Goal: Task Accomplishment & Management: Complete application form

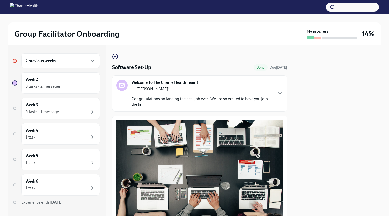
click at [83, 64] on div "2 previous weeks" at bounding box center [60, 60] width 78 height 15
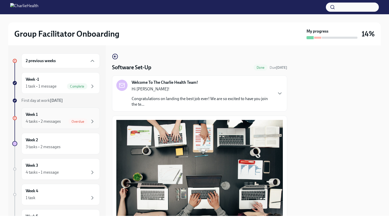
click at [78, 117] on div "Week 1 4 tasks • 2 messages Overdue" at bounding box center [61, 118] width 70 height 13
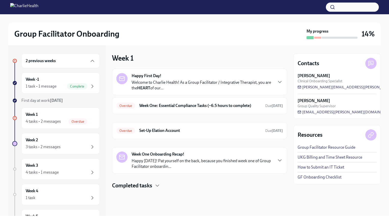
click at [188, 82] on p "Welcome to Charlie Health! As a Group Facilitator / Integrative Therapist, you …" at bounding box center [202, 85] width 141 height 11
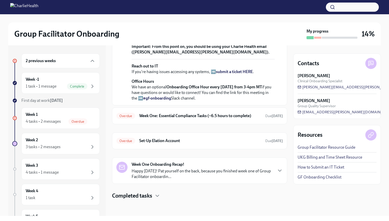
scroll to position [166, 0]
click at [249, 119] on h6 "Week One: Essential Compliance Tasks (~6.5 hours to complete)" at bounding box center [200, 116] width 122 height 6
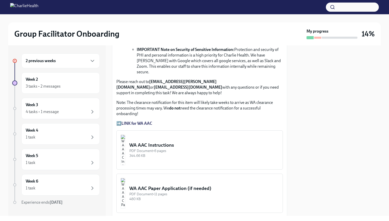
scroll to position [400, 0]
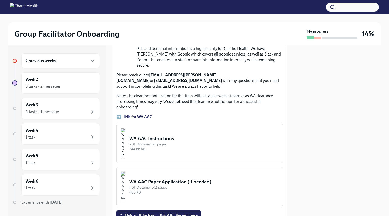
click at [186, 135] on div "WA AAC Instructions" at bounding box center [203, 138] width 149 height 7
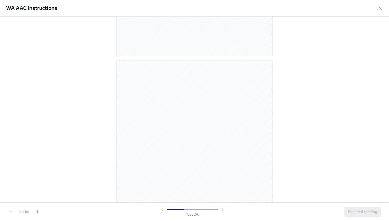
scroll to position [178, 0]
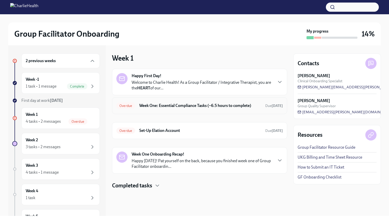
click at [174, 105] on h6 "Week One: Essential Compliance Tasks (~6.5 hours to complete)" at bounding box center [200, 106] width 122 height 6
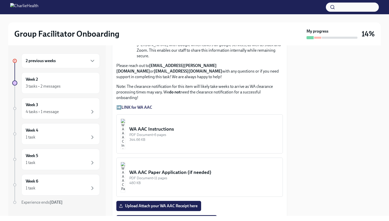
scroll to position [411, 0]
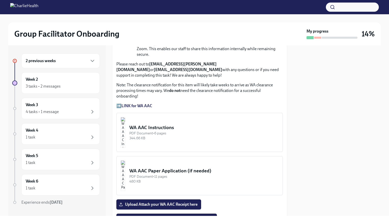
drag, startPoint x: 288, startPoint y: 118, endPoint x: 287, endPoint y: 103, distance: 15.0
click at [287, 103] on div "2 previous weeks Week 2 3 tasks • 2 messages Week 3 4 tasks • 1 message Week 4 …" at bounding box center [194, 130] width 373 height 171
click at [194, 131] on div "PDF Document • 6 pages" at bounding box center [203, 133] width 149 height 5
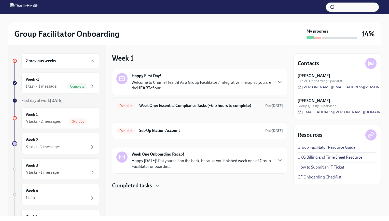
click at [209, 103] on h6 "Week One: Essential Compliance Tasks (~6.5 hours to complete)" at bounding box center [200, 106] width 122 height 6
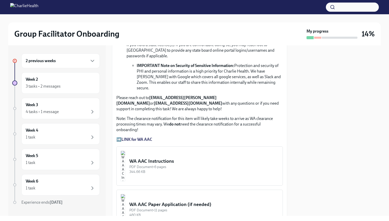
scroll to position [383, 0]
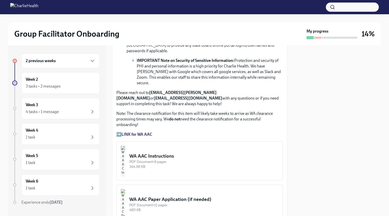
click at [149, 132] on strong "LINK for WA AAC" at bounding box center [136, 134] width 31 height 5
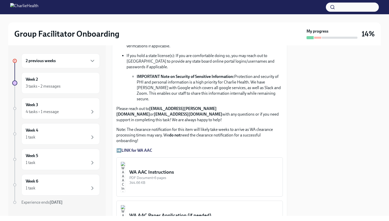
scroll to position [364, 0]
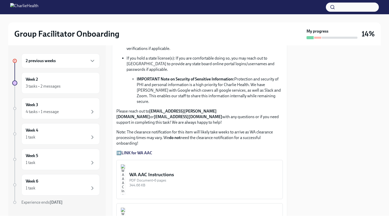
click at [223, 171] on div "WA AAC Instructions" at bounding box center [203, 174] width 149 height 7
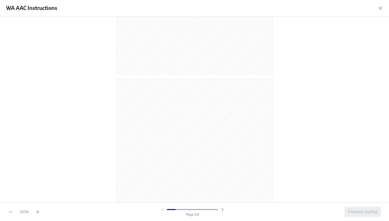
scroll to position [166, 0]
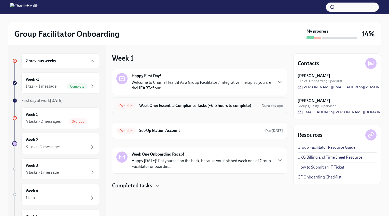
click at [179, 106] on h6 "Week One: Essential Compliance Tasks (~6.5 hours to complete)" at bounding box center [198, 106] width 118 height 6
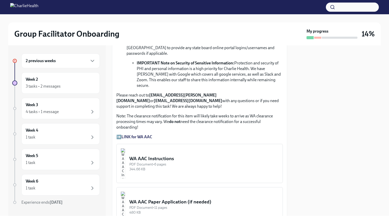
scroll to position [379, 0]
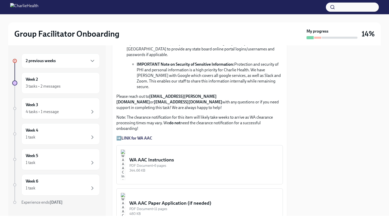
click at [150, 136] on strong "LINK for WA AAC" at bounding box center [136, 138] width 31 height 5
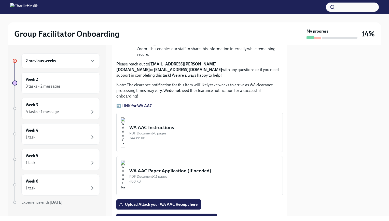
scroll to position [404, 0]
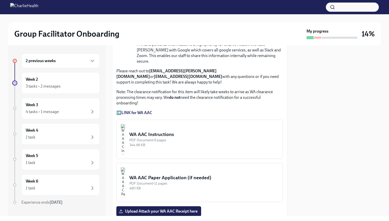
click at [184, 131] on div "WA AAC Instructions" at bounding box center [203, 134] width 149 height 7
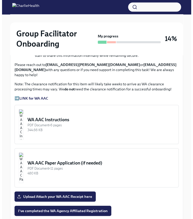
scroll to position [429, 0]
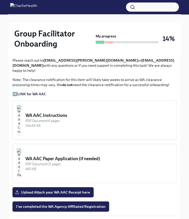
click at [85, 118] on div "PDF Document • 6 pages" at bounding box center [98, 120] width 147 height 5
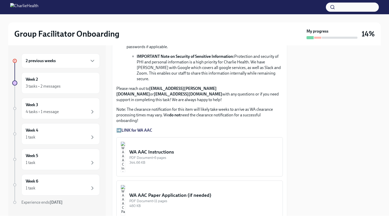
scroll to position [393, 0]
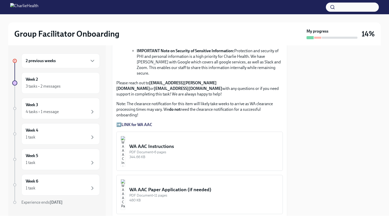
click at [170, 132] on button "WA AAC Instructions PDF Document • 6 pages 344.66 KB" at bounding box center [199, 151] width 166 height 39
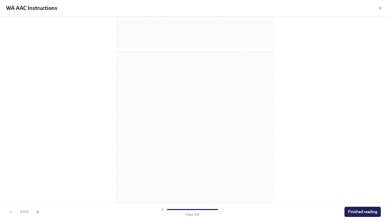
scroll to position [1008, 0]
click at [359, 213] on span "Finished reading" at bounding box center [362, 211] width 29 height 5
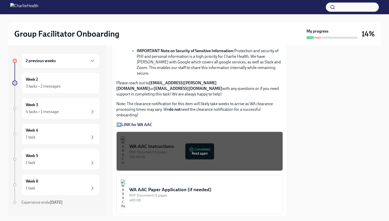
click at [192, 221] on span "Upload Attach your WA AAC Receipt here" at bounding box center [159, 223] width 78 height 5
click at [0, 0] on input "Upload Attach your WA AAC Receipt here" at bounding box center [0, 0] width 0 height 0
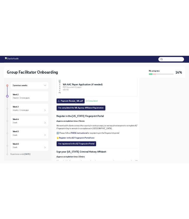
scroll to position [524, 0]
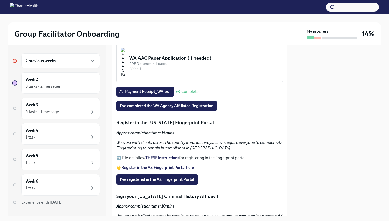
click at [166, 155] on strong "THESE instructions" at bounding box center [162, 157] width 34 height 5
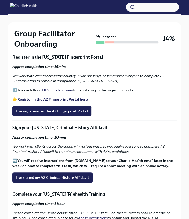
scroll to position [596, 0]
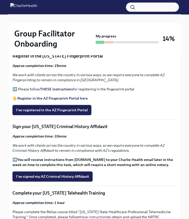
click at [74, 105] on button "I've registered in the AZ Fingerprint Portal" at bounding box center [51, 110] width 79 height 10
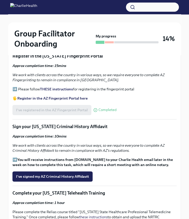
scroll to position [598, 0]
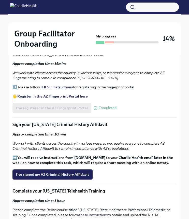
click at [169, 70] on p "We work with clients across the country in various ways, so we require everyone…" at bounding box center [94, 75] width 164 height 10
click at [87, 169] on button "I've signed my AZ Criminal History Affidavit" at bounding box center [52, 174] width 80 height 10
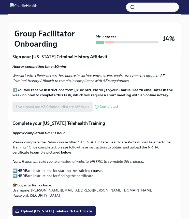
scroll to position [665, 0]
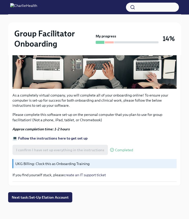
scroll to position [169, 0]
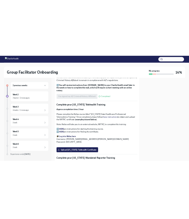
scroll to position [697, 0]
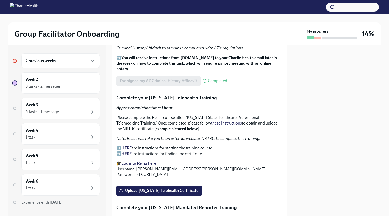
click at [152, 161] on strong "Log into Relias here" at bounding box center [138, 163] width 35 height 5
drag, startPoint x: 187, startPoint y: 93, endPoint x: 154, endPoint y: 99, distance: 33.7
click at [154, 115] on p "Please complete the Relias course titled "Washington State Healthcare Professio…" at bounding box center [199, 123] width 166 height 17
drag, startPoint x: 154, startPoint y: 99, endPoint x: 148, endPoint y: 97, distance: 6.8
copy p "Washington State Healthcare Professional Telemedicine Training"
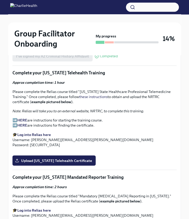
scroll to position [715, 0]
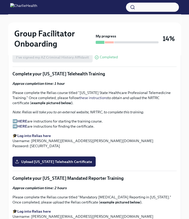
click at [26, 119] on strong "HERE" at bounding box center [22, 121] width 10 height 5
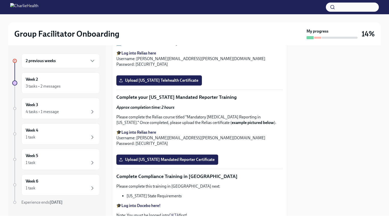
scroll to position [810, 0]
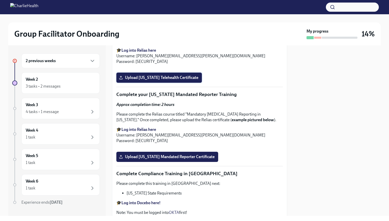
click at [190, 80] on span "Upload Washington Telehealth Certificate" at bounding box center [159, 77] width 78 height 5
click at [0, 0] on input "Upload Washington Telehealth Certificate" at bounding box center [0, 0] width 0 height 0
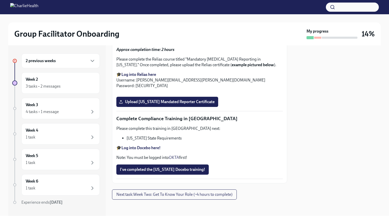
scroll to position [912, 0]
drag, startPoint x: 187, startPoint y: 114, endPoint x: 274, endPoint y: 116, distance: 86.3
click at [274, 68] on p "Please complete the Relias course titled "Mandatory Child Abuse Reporting in Pe…" at bounding box center [199, 62] width 166 height 11
click at [146, 104] on span "Upload Pennsylvania Mandated Reporter Certificate" at bounding box center [167, 101] width 95 height 5
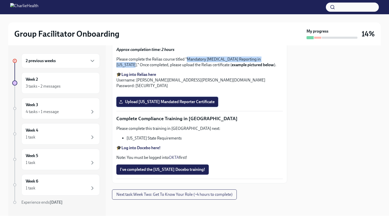
click at [0, 0] on input "Upload Pennsylvania Mandated Reporter Certificate" at bounding box center [0, 0] width 0 height 0
click at [153, 148] on strong "Log into Docebo here!" at bounding box center [140, 147] width 39 height 5
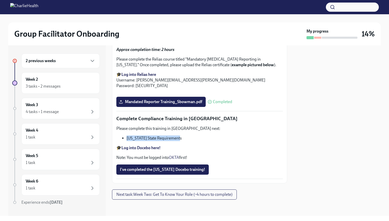
drag, startPoint x: 179, startPoint y: 138, endPoint x: 127, endPoint y: 136, distance: 51.5
click at [127, 136] on div "Please complete this training in Docebo next: Louisiana State Requirements 🎓 Lo…" at bounding box center [199, 143] width 166 height 35
drag, startPoint x: 127, startPoint y: 136, endPoint x: 130, endPoint y: 137, distance: 3.2
click at [130, 137] on li "[US_STATE] State Requirements" at bounding box center [205, 138] width 156 height 6
copy li "[US_STATE] State Requirements"
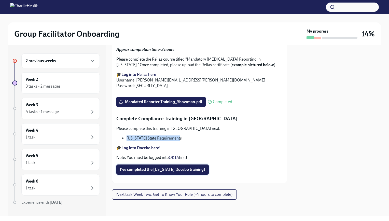
click at [143, 169] on span "I've completed the [US_STATE] Docebo training!" at bounding box center [162, 169] width 85 height 5
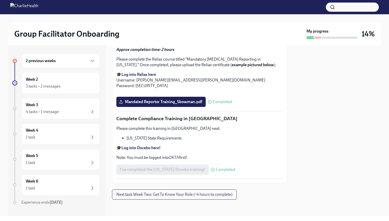
click at [62, 66] on div "2 previous weeks" at bounding box center [60, 60] width 78 height 15
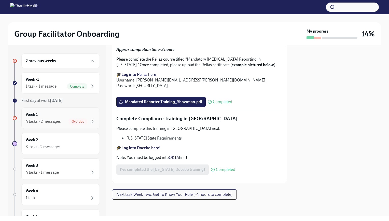
click at [81, 121] on span "Overdue" at bounding box center [77, 122] width 19 height 4
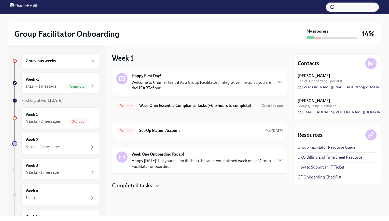
click at [201, 106] on h6 "Week One: Essential Compliance Tasks (~6.5 hours to complete)" at bounding box center [198, 106] width 118 height 6
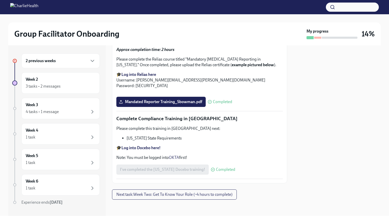
scroll to position [1086, 0]
click at [59, 63] on div "2 previous weeks" at bounding box center [61, 61] width 70 height 6
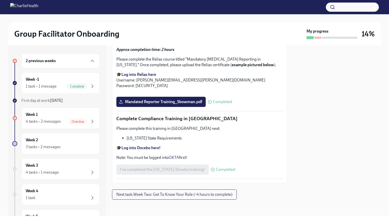
click at [67, 62] on div "2 previous weeks" at bounding box center [61, 61] width 70 height 6
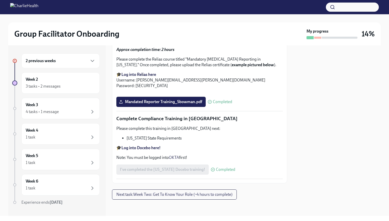
click at [71, 62] on div "2 previous weeks" at bounding box center [61, 61] width 70 height 6
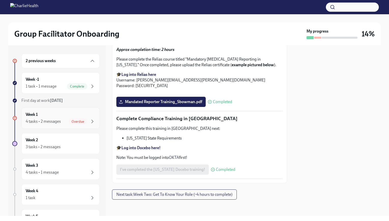
click at [79, 117] on div "Week 1 4 tasks • 2 messages Overdue" at bounding box center [61, 118] width 70 height 13
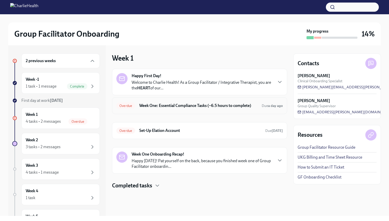
click at [221, 103] on h6 "Week One: Essential Compliance Tasks (~6.5 hours to complete)" at bounding box center [198, 106] width 118 height 6
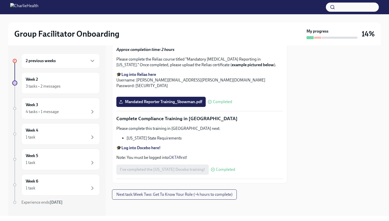
scroll to position [1086, 0]
click at [206, 197] on button "Next task : Week Two: Get To Know Your Role (~4 hours to complete)" at bounding box center [174, 194] width 125 height 10
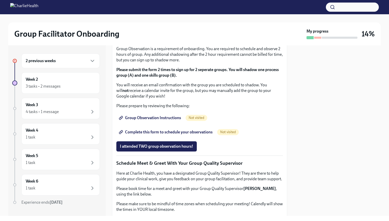
scroll to position [276, 0]
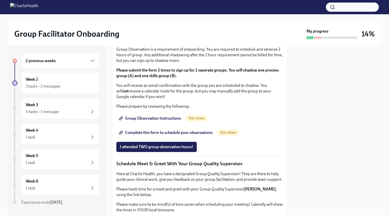
drag, startPoint x: 221, startPoint y: 163, endPoint x: 175, endPoint y: 165, distance: 46.1
click at [175, 42] on em "if you have not completed the HIPAA training yet, please return to the "Essenti…" at bounding box center [192, 37] width 152 height 10
click at [83, 63] on div "2 previous weeks" at bounding box center [61, 61] width 70 height 6
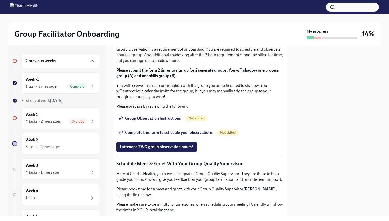
click at [89, 63] on icon "button" at bounding box center [92, 61] width 6 height 6
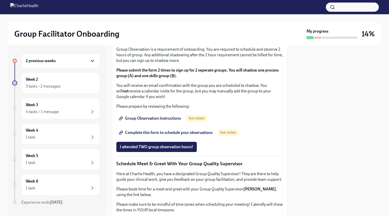
click at [61, 60] on div "2 previous weeks" at bounding box center [61, 61] width 70 height 6
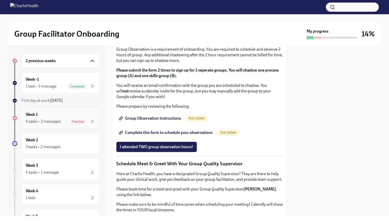
click at [77, 114] on div "Week 1 4 tasks • 2 messages Overdue" at bounding box center [61, 118] width 70 height 13
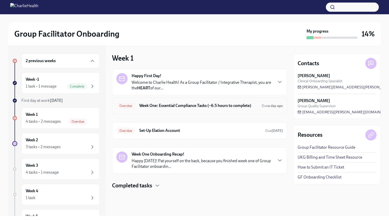
click at [229, 105] on h6 "Week One: Essential Compliance Tasks (~6.5 hours to complete)" at bounding box center [198, 106] width 118 height 6
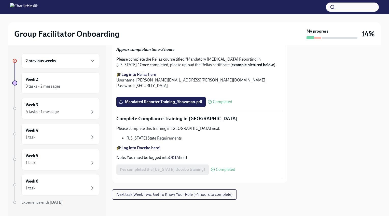
scroll to position [1086, 0]
click at [211, 195] on span "Next task : Week Two: Get To Know Your Role (~4 hours to complete)" at bounding box center [174, 194] width 116 height 5
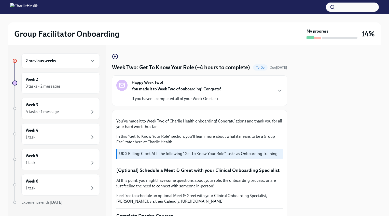
click at [73, 62] on div "2 previous weeks" at bounding box center [61, 61] width 70 height 6
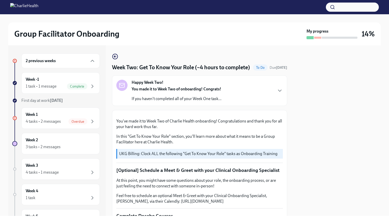
click at [83, 64] on div "2 previous weeks" at bounding box center [60, 60] width 78 height 15
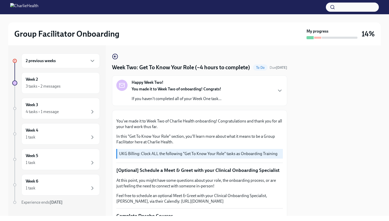
click at [83, 64] on div "2 previous weeks" at bounding box center [60, 60] width 78 height 15
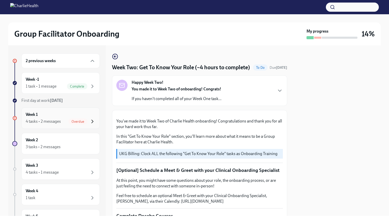
click at [89, 119] on icon "button" at bounding box center [92, 121] width 6 height 6
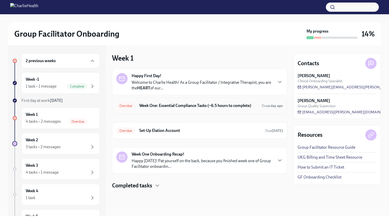
click at [195, 107] on h6 "Week One: Essential Compliance Tasks (~6.5 hours to complete)" at bounding box center [198, 106] width 118 height 6
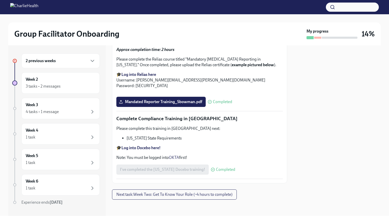
scroll to position [1086, 0]
click at [209, 193] on span "Next task : Week Two: Get To Know Your Role (~4 hours to complete)" at bounding box center [174, 194] width 116 height 5
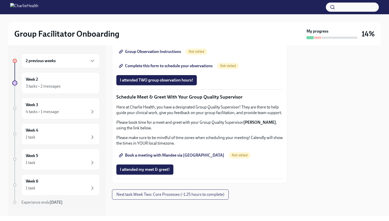
scroll to position [343, 0]
drag, startPoint x: 221, startPoint y: 98, endPoint x: 176, endPoint y: 95, distance: 45.7
drag, startPoint x: 175, startPoint y: 95, endPoint x: 218, endPoint y: 96, distance: 43.8
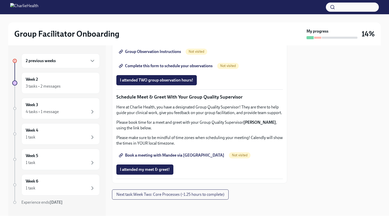
copy em "Essential Compliance Tasks"
click at [341, 5] on button "button" at bounding box center [352, 7] width 53 height 9
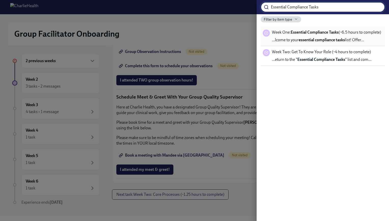
type input "Essential Compliance Tasks"
click at [337, 35] on span "Week One: Essential Compliance Tasks (~6.5 hours to complete)" at bounding box center [326, 33] width 109 height 6
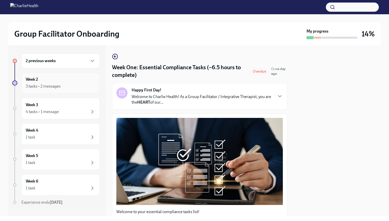
click at [78, 80] on div "Week 2 3 tasks • 2 messages" at bounding box center [61, 83] width 70 height 13
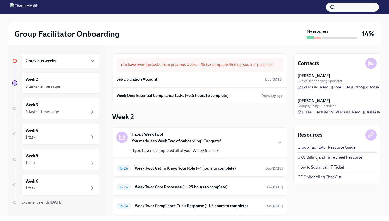
click at [224, 66] on div "You have overdue tasks from previous weeks. Please complete them as soon as pos…" at bounding box center [199, 65] width 166 height 14
click at [67, 62] on div "2 previous weeks" at bounding box center [61, 61] width 70 height 6
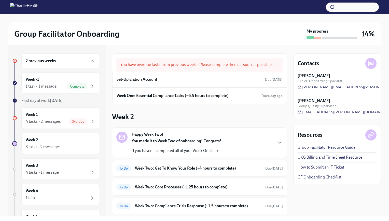
click at [15, 61] on icon at bounding box center [15, 61] width 0 height 2
click at [79, 117] on div "Week 1 4 tasks • 2 messages Overdue" at bounding box center [61, 118] width 70 height 13
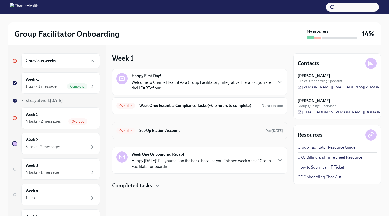
click at [208, 129] on h6 "Set-Up Elation Account" at bounding box center [200, 131] width 122 height 6
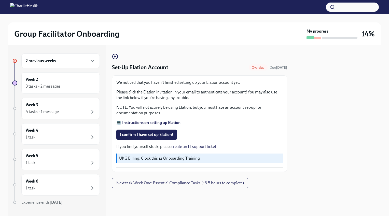
click at [174, 124] on strong "💻 Instructions on setting up Elation" at bounding box center [148, 122] width 64 height 5
drag, startPoint x: 155, startPoint y: 91, endPoint x: 143, endPoint y: 91, distance: 12.2
click at [143, 91] on p "Please click the Elation invitation in your email to authenticate your account!…" at bounding box center [199, 94] width 166 height 11
copy p "Elation"
click at [162, 133] on span "I confirm I have set up Elation!" at bounding box center [146, 134] width 53 height 5
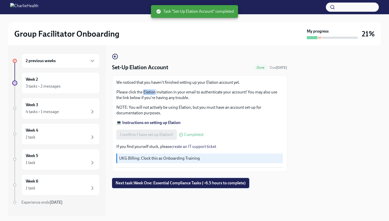
click at [172, 184] on span "Next task : Week One: Essential Compliance Tasks (~6.5 hours to complete)" at bounding box center [181, 182] width 130 height 5
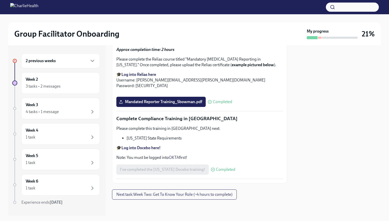
scroll to position [1086, 0]
click at [219, 197] on span "Next task : Week Two: Get To Know Your Role (~4 hours to complete)" at bounding box center [174, 194] width 116 height 5
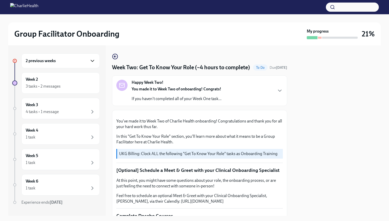
click at [91, 60] on icon "button" at bounding box center [92, 61] width 3 height 2
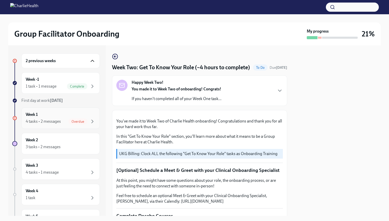
click at [84, 116] on div "Week 1 4 tasks • 2 messages Overdue" at bounding box center [61, 118] width 70 height 13
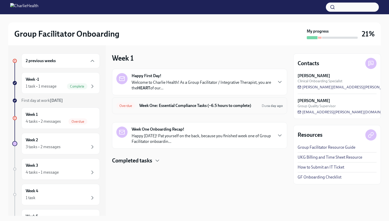
click at [185, 104] on h6 "Week One: Essential Compliance Tasks (~6.5 hours to complete)" at bounding box center [198, 106] width 118 height 6
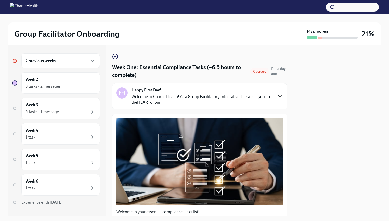
click at [277, 94] on icon "button" at bounding box center [280, 96] width 6 height 6
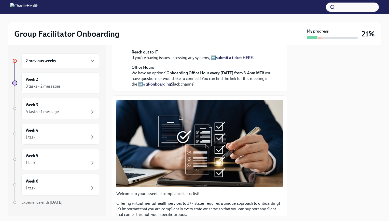
scroll to position [132, 0]
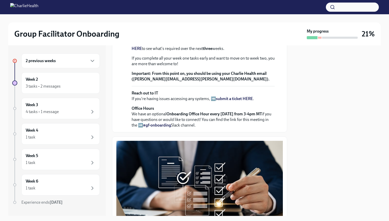
click at [258, 51] on strong "view the FULL onboarding plan HERE" at bounding box center [203, 45] width 142 height 10
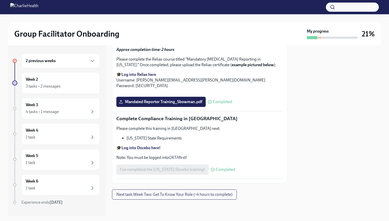
scroll to position [1299, 0]
click at [89, 63] on icon "button" at bounding box center [92, 61] width 6 height 6
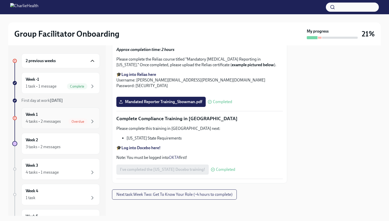
click at [85, 121] on div "Overdue" at bounding box center [81, 121] width 27 height 6
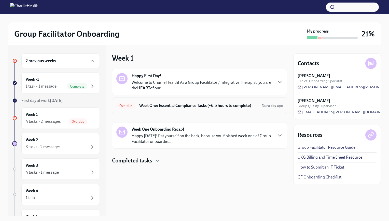
click at [210, 104] on h6 "Week One: Essential Compliance Tasks (~6.5 hours to complete)" at bounding box center [198, 106] width 118 height 6
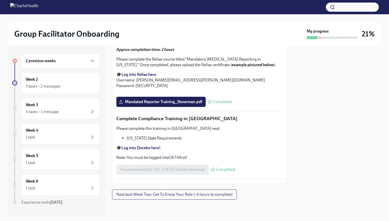
scroll to position [1086, 0]
click at [73, 83] on div "Week 2 3 tasks • 2 messages" at bounding box center [61, 83] width 70 height 13
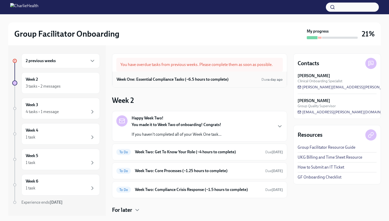
click at [252, 79] on div "Week One: Essential Compliance Tasks (~6.5 hours to complete) Due a day ago" at bounding box center [200, 80] width 166 height 8
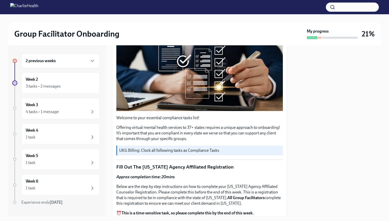
scroll to position [102, 0]
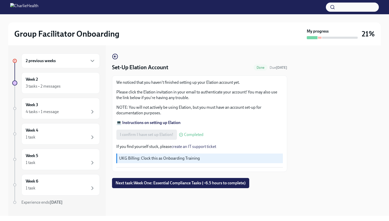
click at [74, 65] on div "2 previous weeks" at bounding box center [60, 60] width 78 height 15
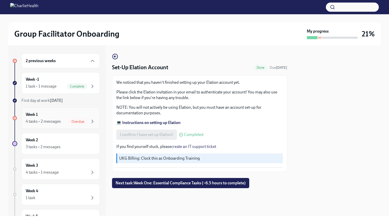
click at [76, 120] on span "Overdue" at bounding box center [77, 122] width 19 height 4
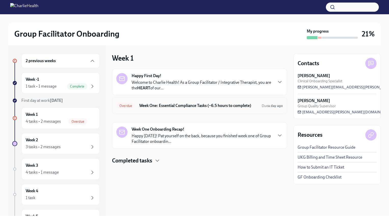
click at [169, 103] on h6 "Week One: Essential Compliance Tasks (~6.5 hours to complete)" at bounding box center [198, 106] width 118 height 6
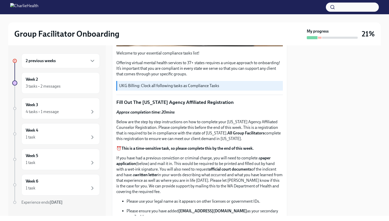
scroll to position [160, 0]
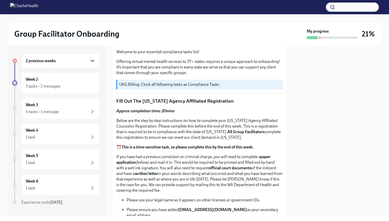
click at [89, 63] on icon "button" at bounding box center [92, 61] width 6 height 6
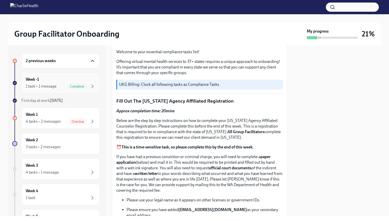
click at [71, 83] on div "Complete" at bounding box center [77, 86] width 20 height 6
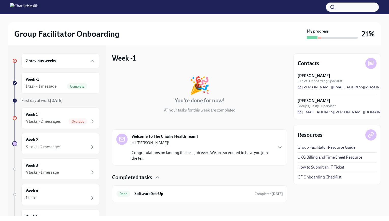
click at [369, 65] on icon at bounding box center [371, 63] width 5 height 5
click at [370, 64] on icon at bounding box center [371, 63] width 6 height 6
click at [348, 87] on span "[PERSON_NAME][EMAIL_ADDRESS][PERSON_NAME][DOMAIN_NAME]" at bounding box center [361, 87] width 127 height 5
click at [77, 113] on div "Week 1 4 tasks • 2 messages Overdue" at bounding box center [61, 118] width 70 height 13
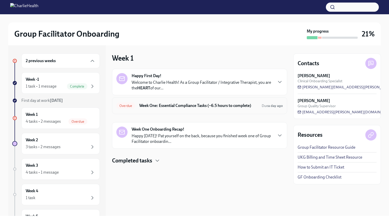
click at [173, 105] on h6 "Week One: Essential Compliance Tasks (~6.5 hours to complete)" at bounding box center [198, 106] width 118 height 6
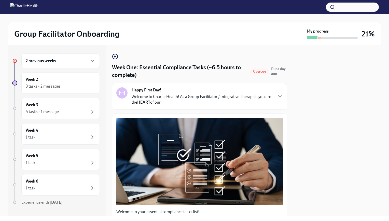
click at [262, 71] on span "Overdue" at bounding box center [259, 71] width 19 height 4
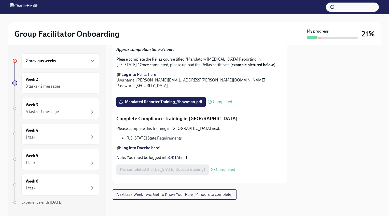
scroll to position [1086, 0]
click at [69, 109] on div "4 tasks • 1 message" at bounding box center [61, 112] width 70 height 6
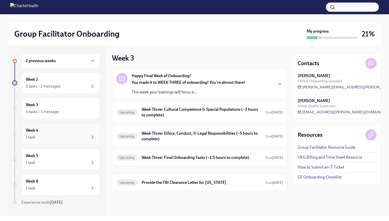
click at [69, 130] on div "Week 4 1 task" at bounding box center [61, 134] width 70 height 13
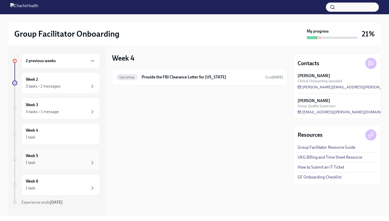
click at [69, 161] on div "1 task" at bounding box center [61, 163] width 70 height 6
click at [69, 185] on div "1 task" at bounding box center [61, 188] width 70 height 6
click at [70, 164] on div "1 task" at bounding box center [61, 163] width 70 height 6
click at [68, 137] on div "1 task" at bounding box center [61, 137] width 70 height 6
click at [69, 84] on div "3 tasks • 2 messages" at bounding box center [61, 86] width 70 height 6
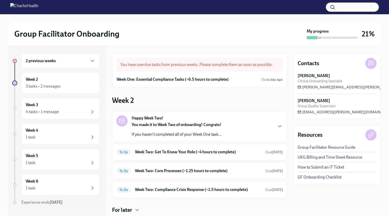
click at [227, 129] on div "Happy Week Two! You made it to Week Two of onboarding! Congrats! If you haven't…" at bounding box center [199, 126] width 166 height 22
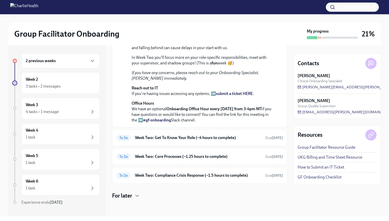
scroll to position [175, 0]
click at [310, 176] on link "GF Onboarding Checklist" at bounding box center [320, 177] width 44 height 6
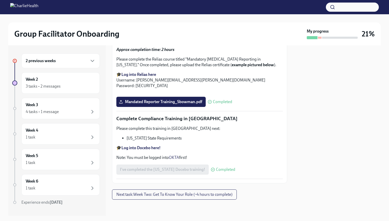
scroll to position [1086, 0]
click at [73, 87] on div "3 tasks • 2 messages" at bounding box center [61, 86] width 70 height 6
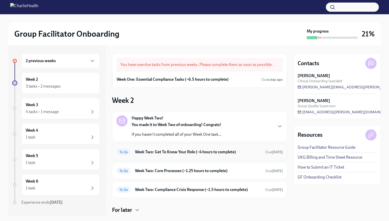
click at [223, 147] on div "To Do Week Two: Get To Know Your Role (~4 hours to complete) Due [DATE]" at bounding box center [199, 152] width 175 height 17
click at [225, 151] on h6 "Week Two: Get To Know Your Role (~4 hours to complete)" at bounding box center [198, 152] width 126 height 6
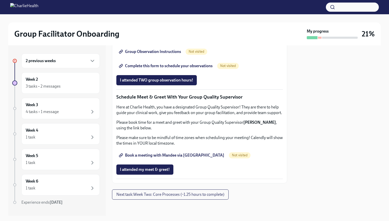
scroll to position [472, 0]
click at [81, 106] on div "Week 3 4 tasks • 1 message" at bounding box center [61, 108] width 70 height 13
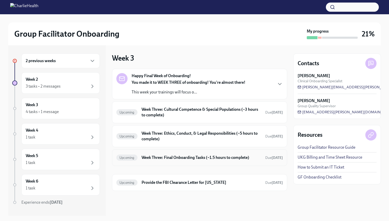
click at [184, 157] on h6 "Week Three: Final Onboarding Tasks (~1.5 hours to complete)" at bounding box center [202, 158] width 120 height 6
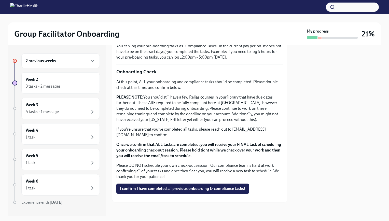
scroll to position [386, 0]
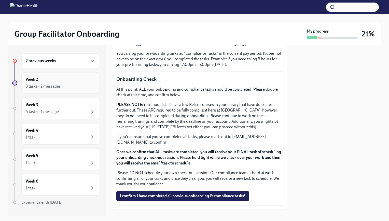
click at [71, 79] on div "Week 2 3 tasks • 2 messages" at bounding box center [61, 83] width 70 height 13
